Goal: Task Accomplishment & Management: Use online tool/utility

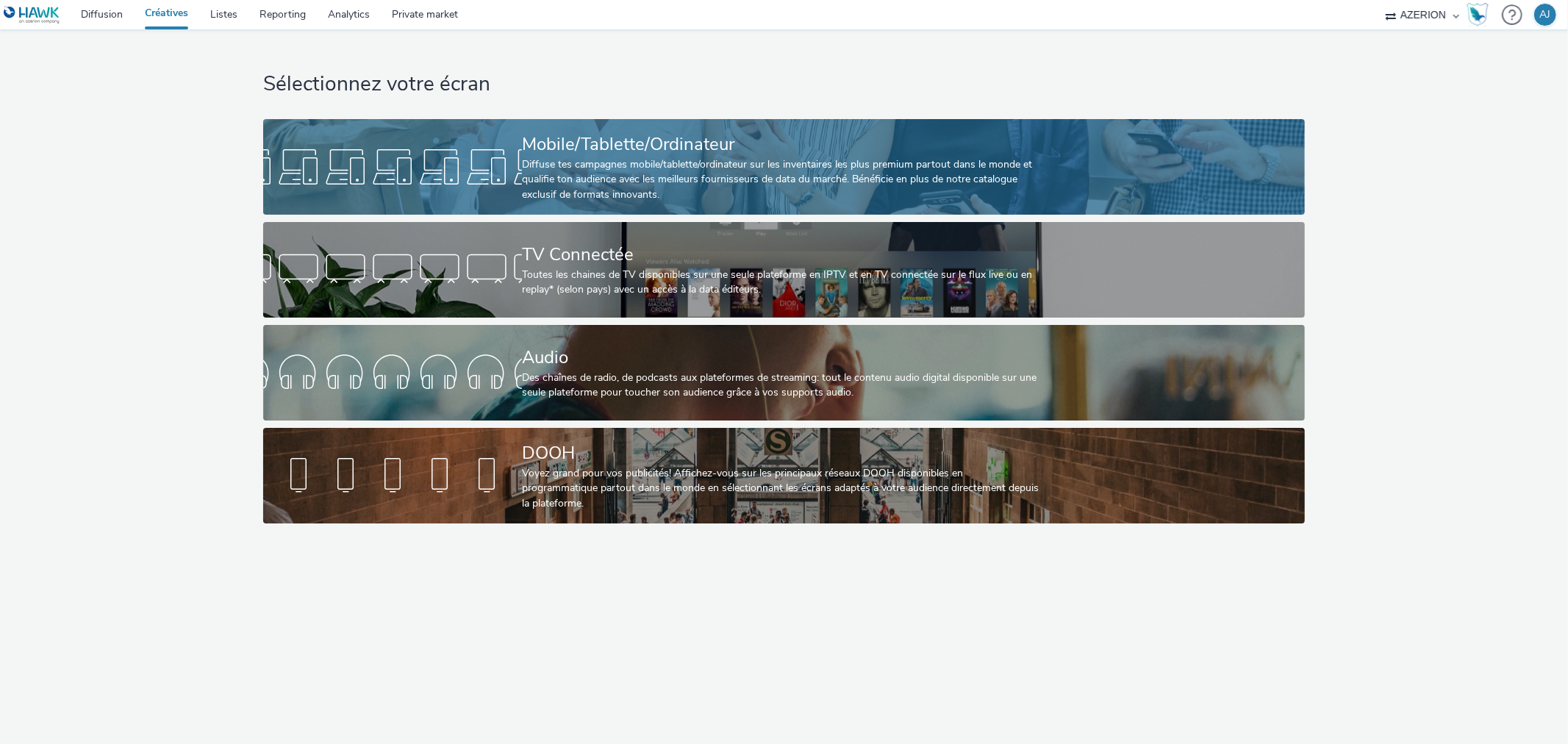
click at [695, 188] on div "Diffuse tes campagnes mobile/tablette/ordinateur sur les inventaires les plus p…" at bounding box center [781, 179] width 518 height 45
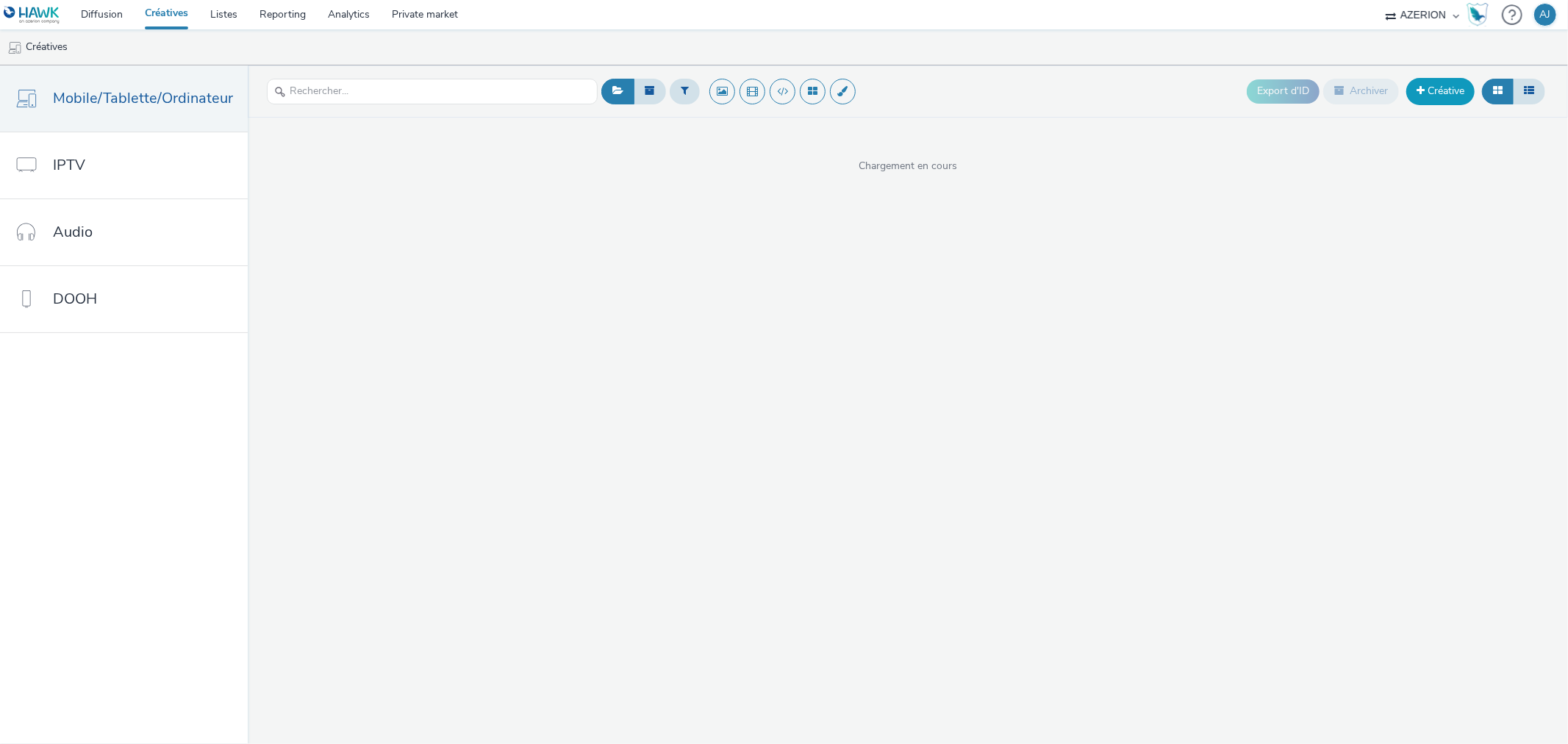
click at [1443, 89] on link "Créative" at bounding box center [1440, 91] width 68 height 26
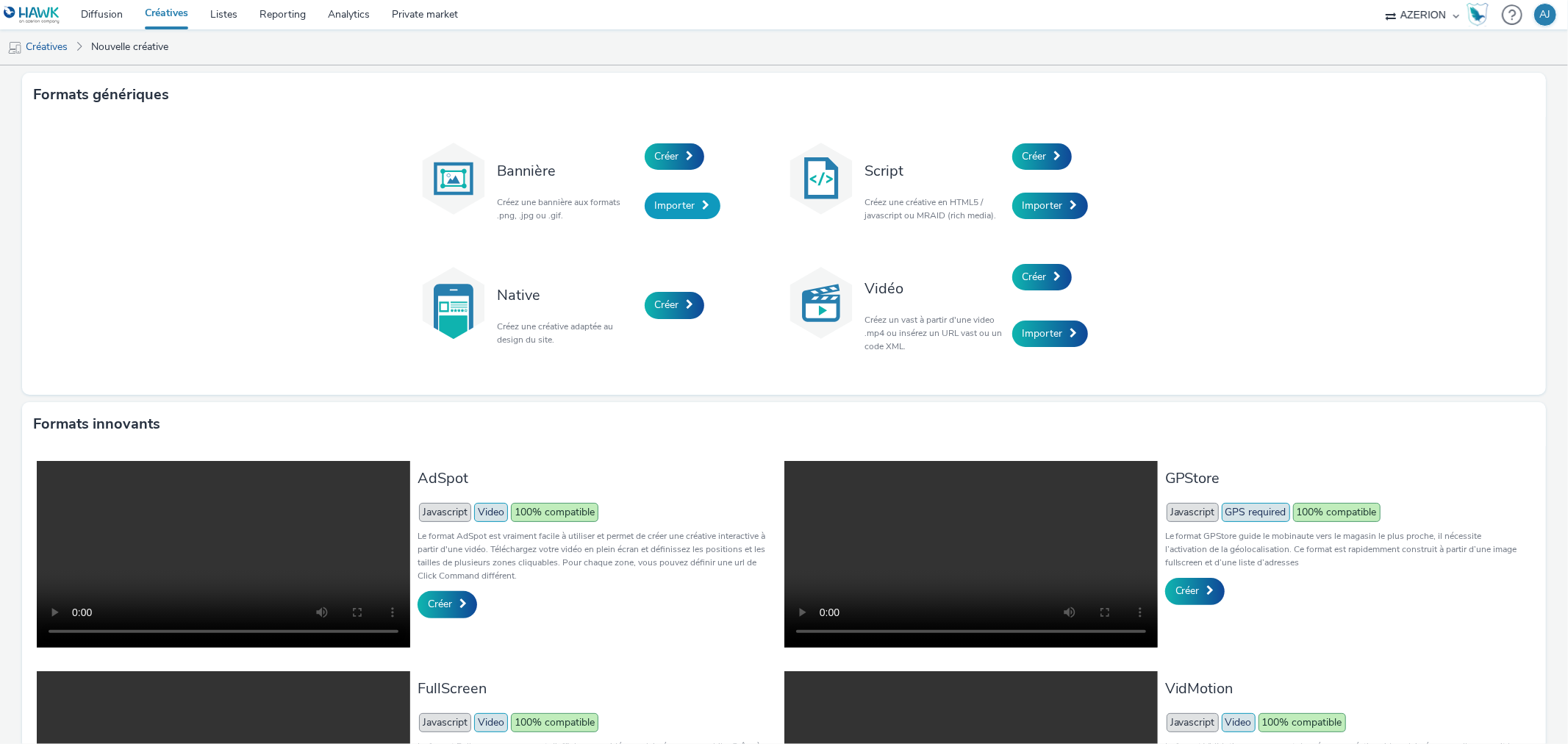
click at [667, 211] on span "Importer" at bounding box center [675, 205] width 40 height 14
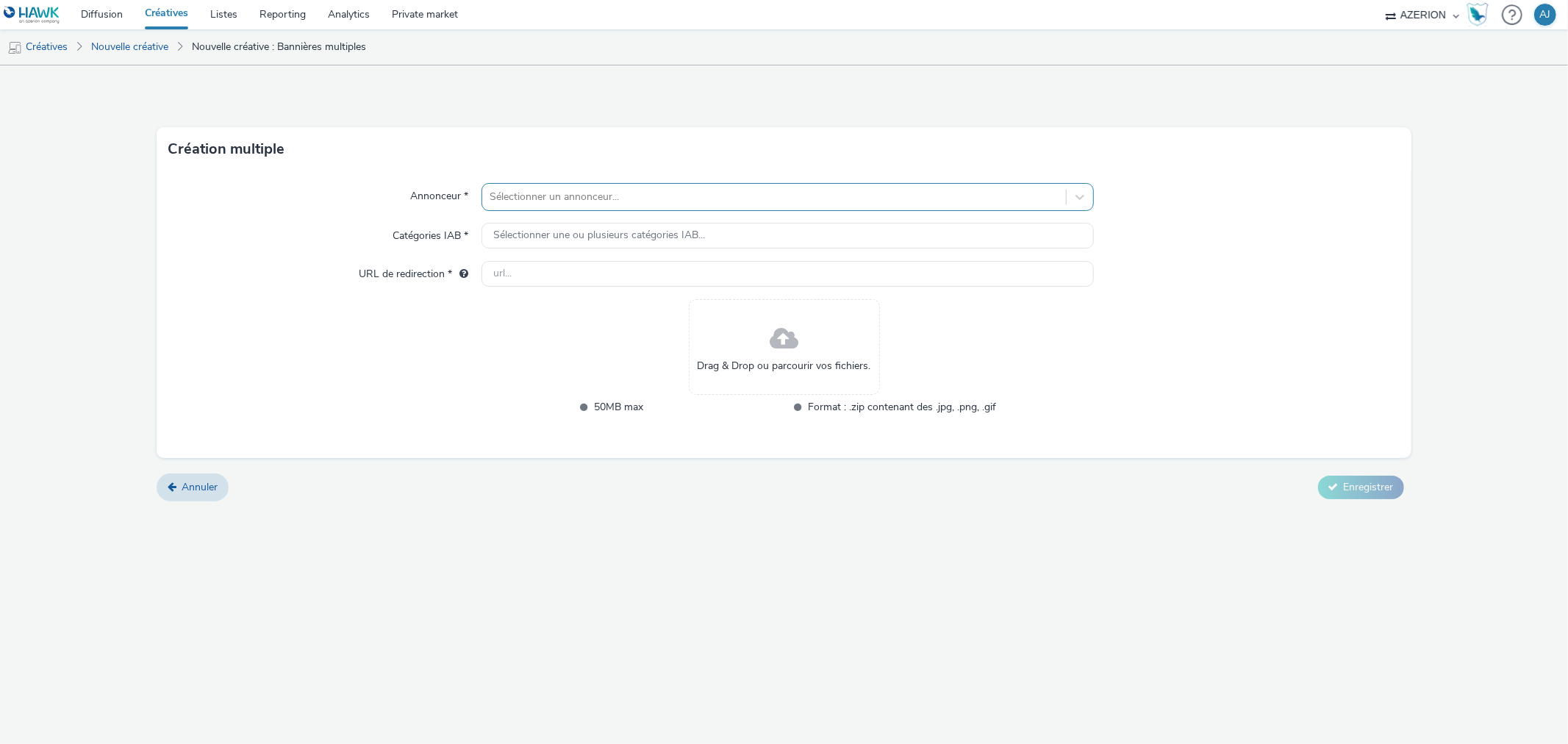
click at [607, 202] on div at bounding box center [773, 197] width 568 height 18
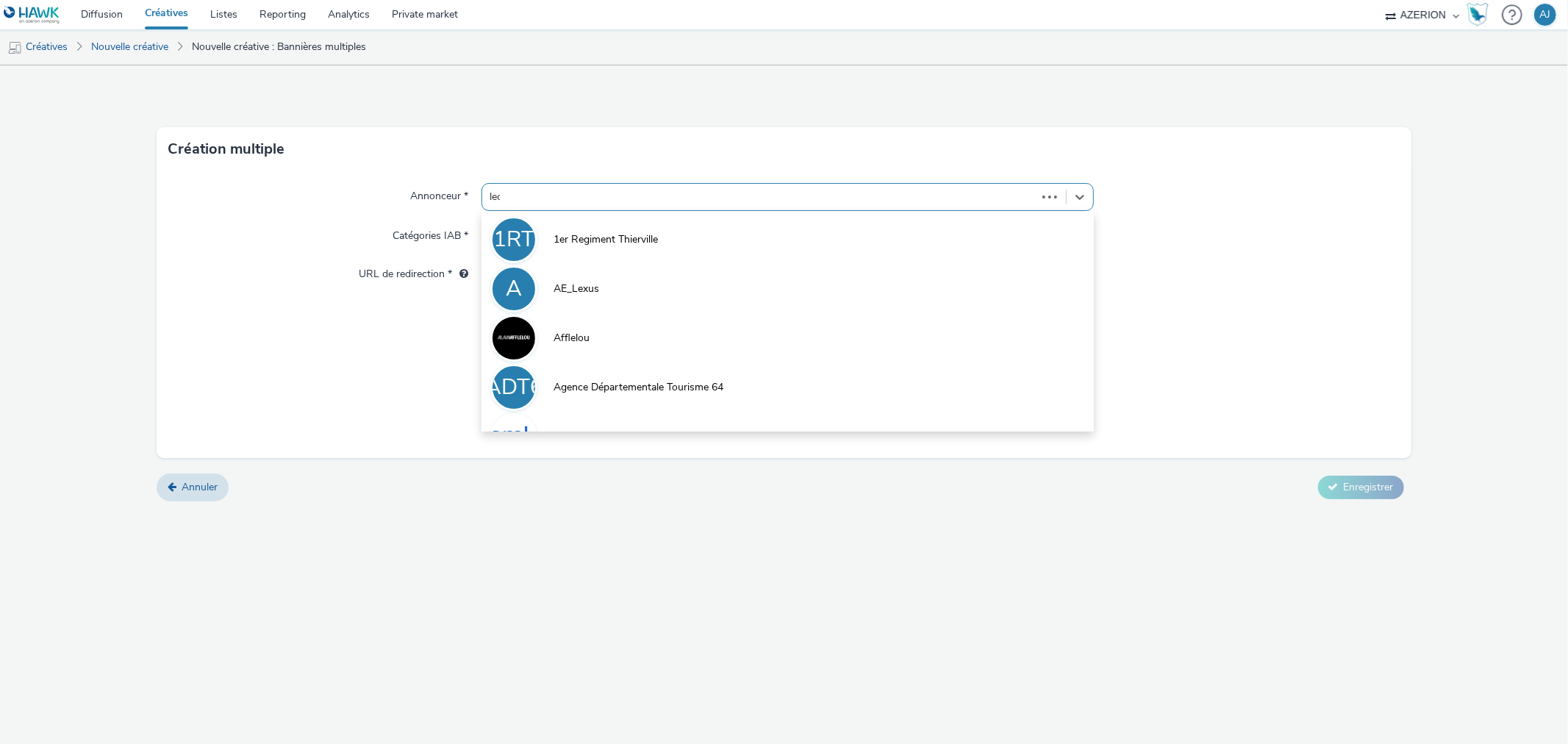
type input "lecl"
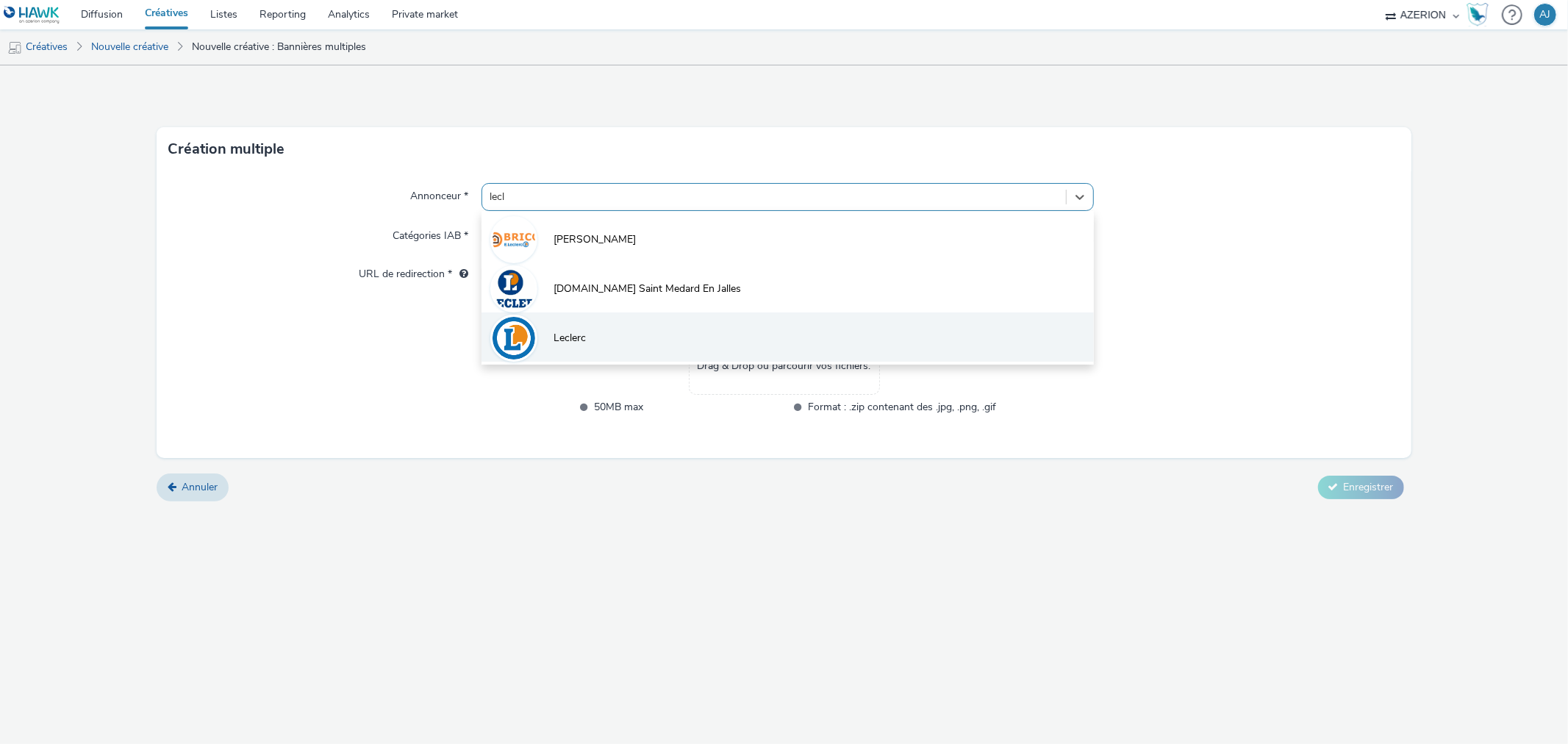
click at [583, 338] on span "Leclerc" at bounding box center [569, 338] width 32 height 15
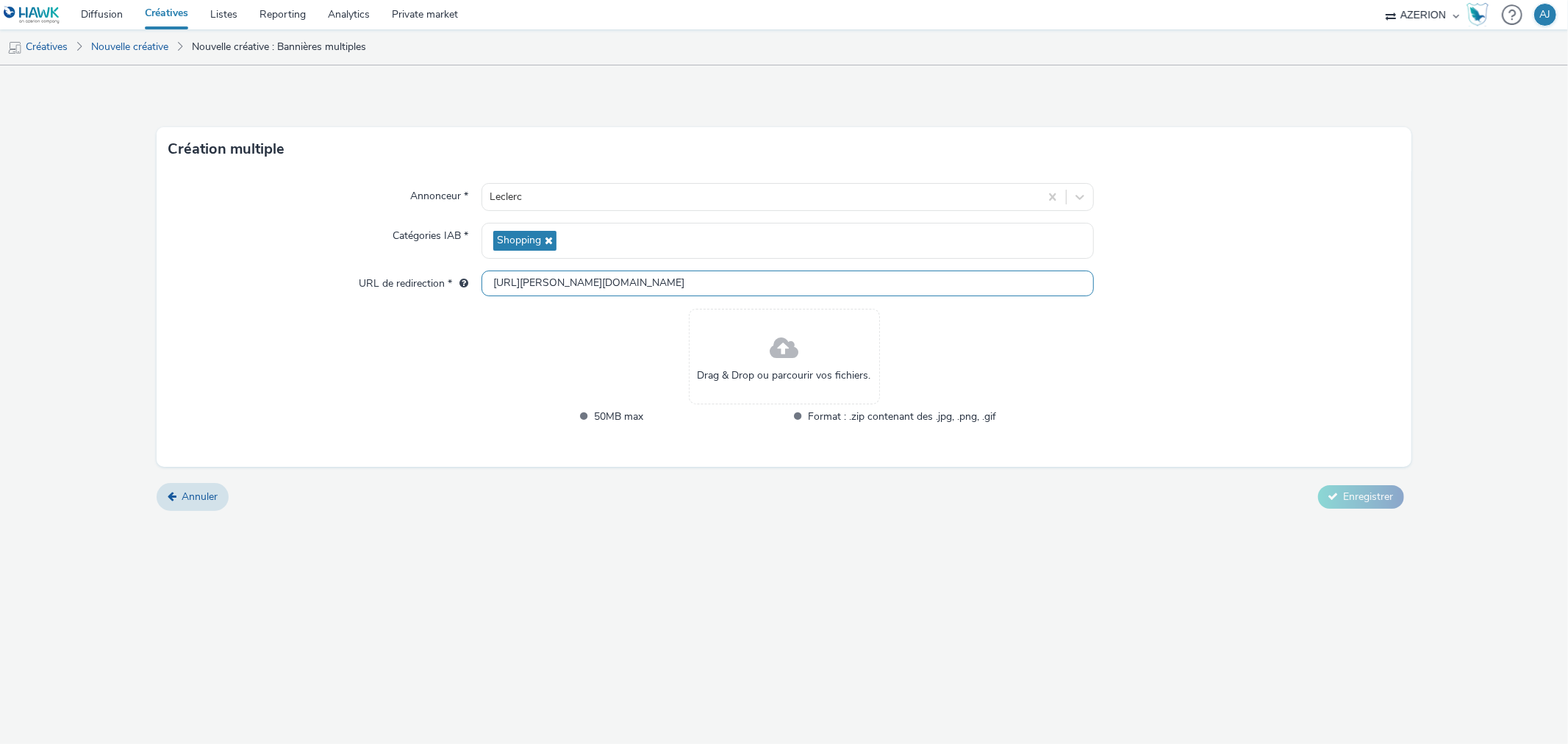
click at [664, 283] on input "[URL][PERSON_NAME][DOMAIN_NAME]" at bounding box center [787, 283] width 611 height 25
paste input "s://[DOMAIN_NAME][PERSON_NAME]/carte/centre-e-[PERSON_NAME]-amilly-av-dantibes"
type input "[URL][DOMAIN_NAME][PERSON_NAME][PERSON_NAME]"
click at [89, 295] on form "Création multiple Annonceur * [PERSON_NAME] Catégories IAB * Shopping URL de re…" at bounding box center [784, 293] width 1568 height 456
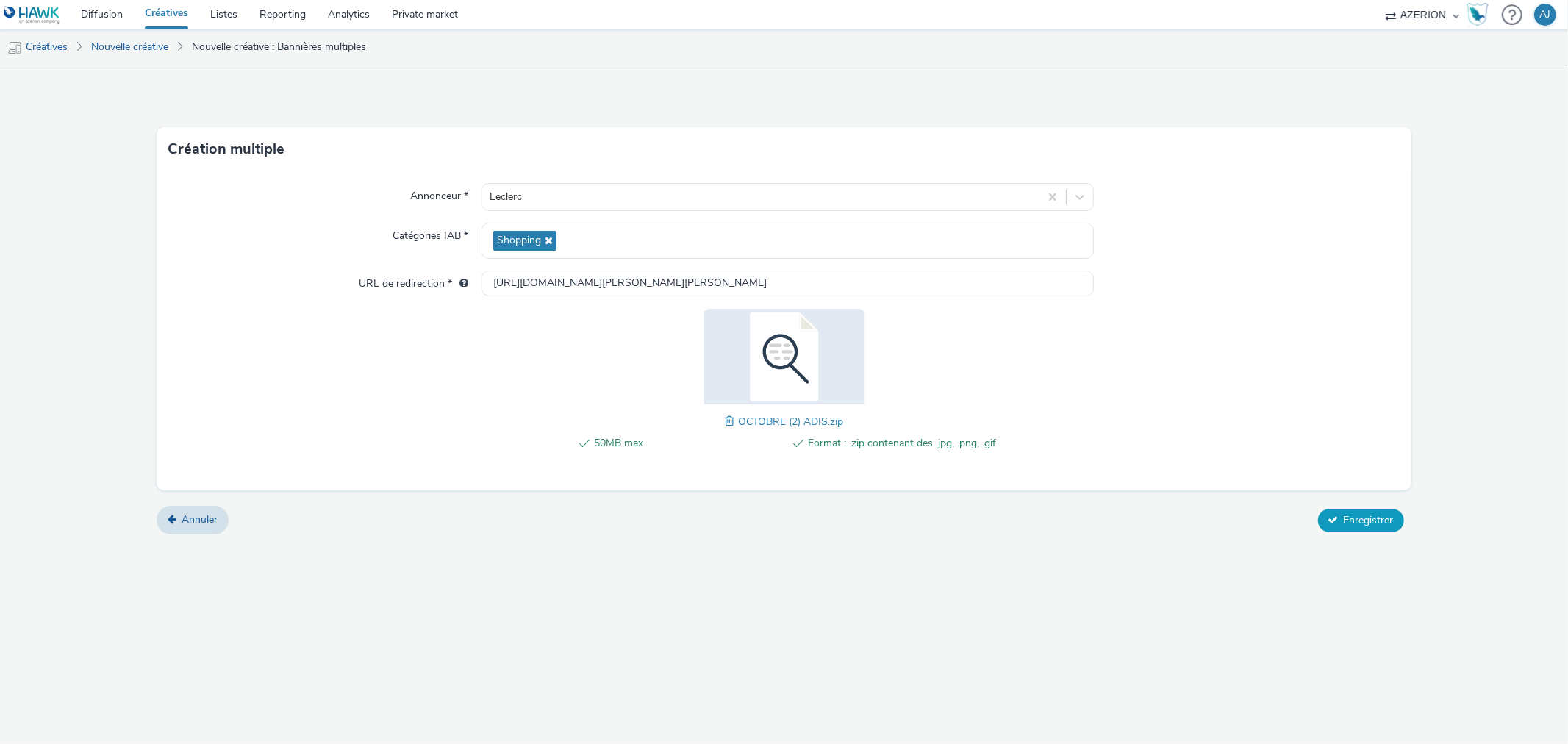
click at [1343, 510] on button "Enregistrer" at bounding box center [1361, 520] width 86 height 24
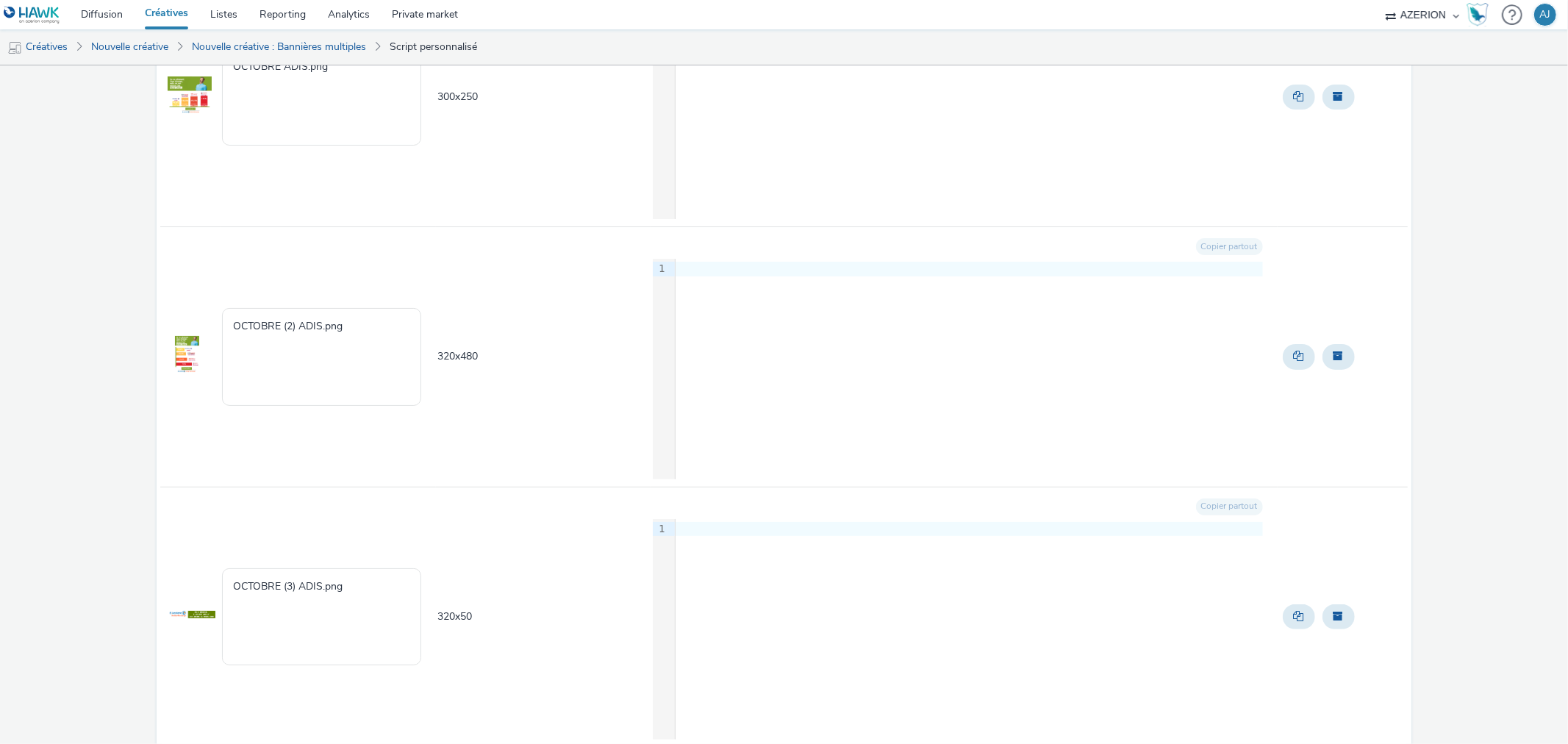
scroll to position [334, 0]
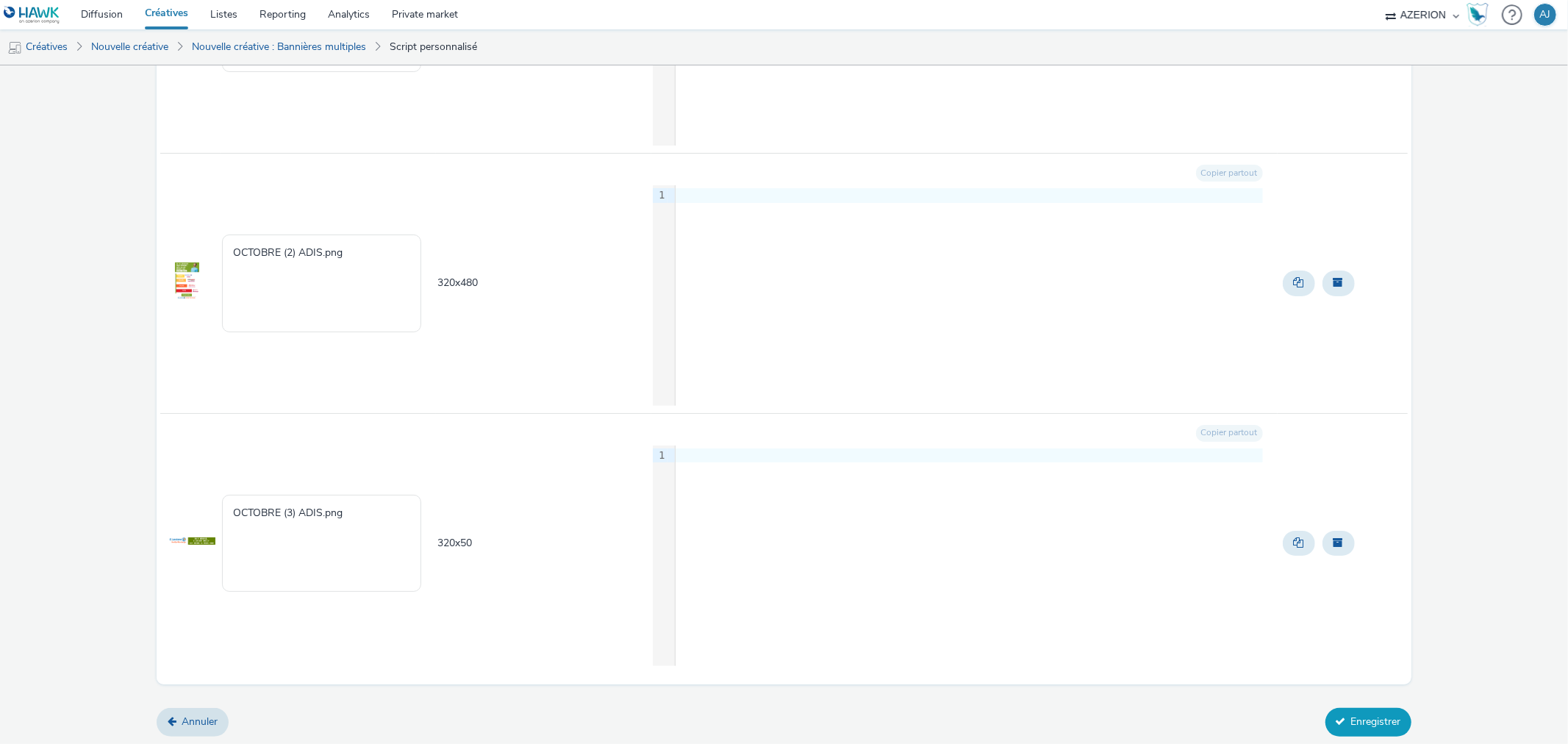
click at [1379, 717] on button "Enregistrer" at bounding box center [1368, 722] width 86 height 28
